Goal: Check status: Check status

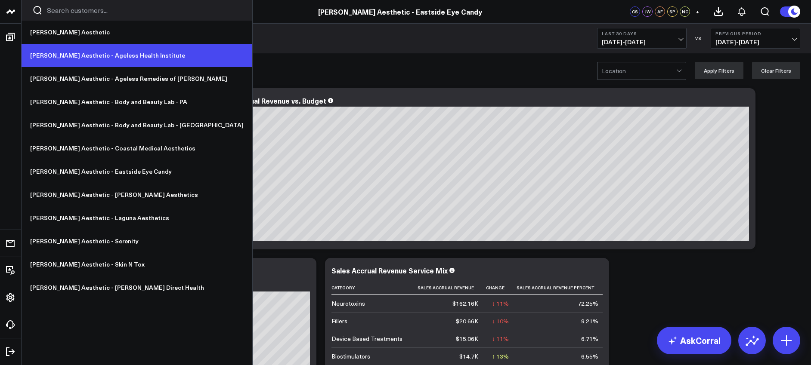
click at [66, 53] on link "[PERSON_NAME] Aesthetic - Ageless Health Institute" at bounding box center [137, 55] width 231 height 23
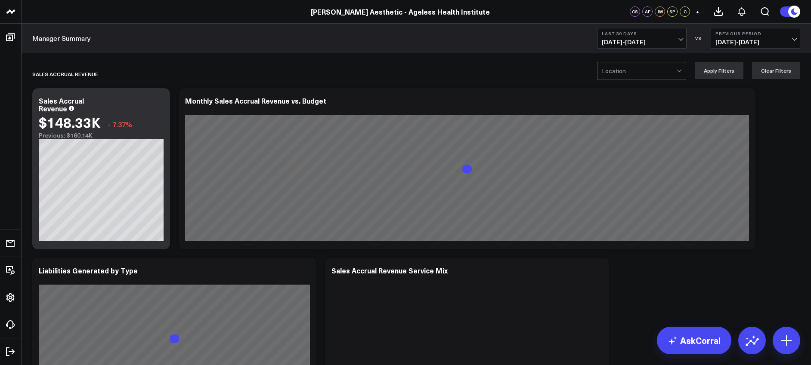
click at [631, 39] on span "09/14/25 - 10/13/25" at bounding box center [642, 42] width 80 height 7
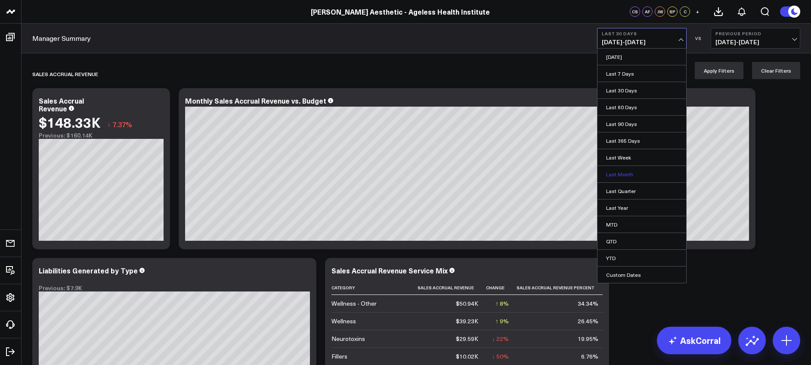
click at [629, 172] on link "Last Month" at bounding box center [641, 174] width 89 height 16
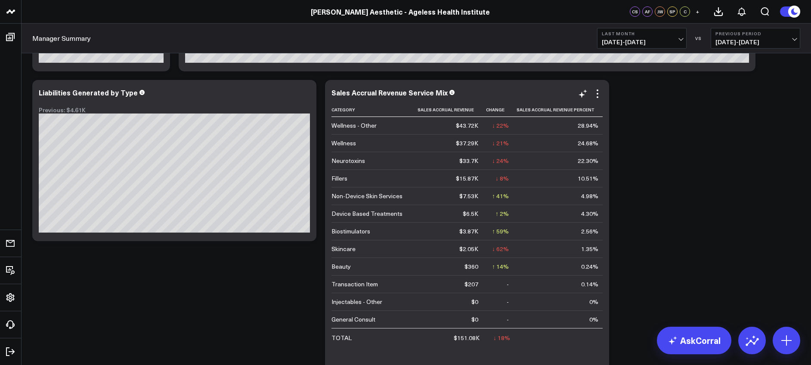
scroll to position [177, 0]
